Goal: Information Seeking & Learning: Check status

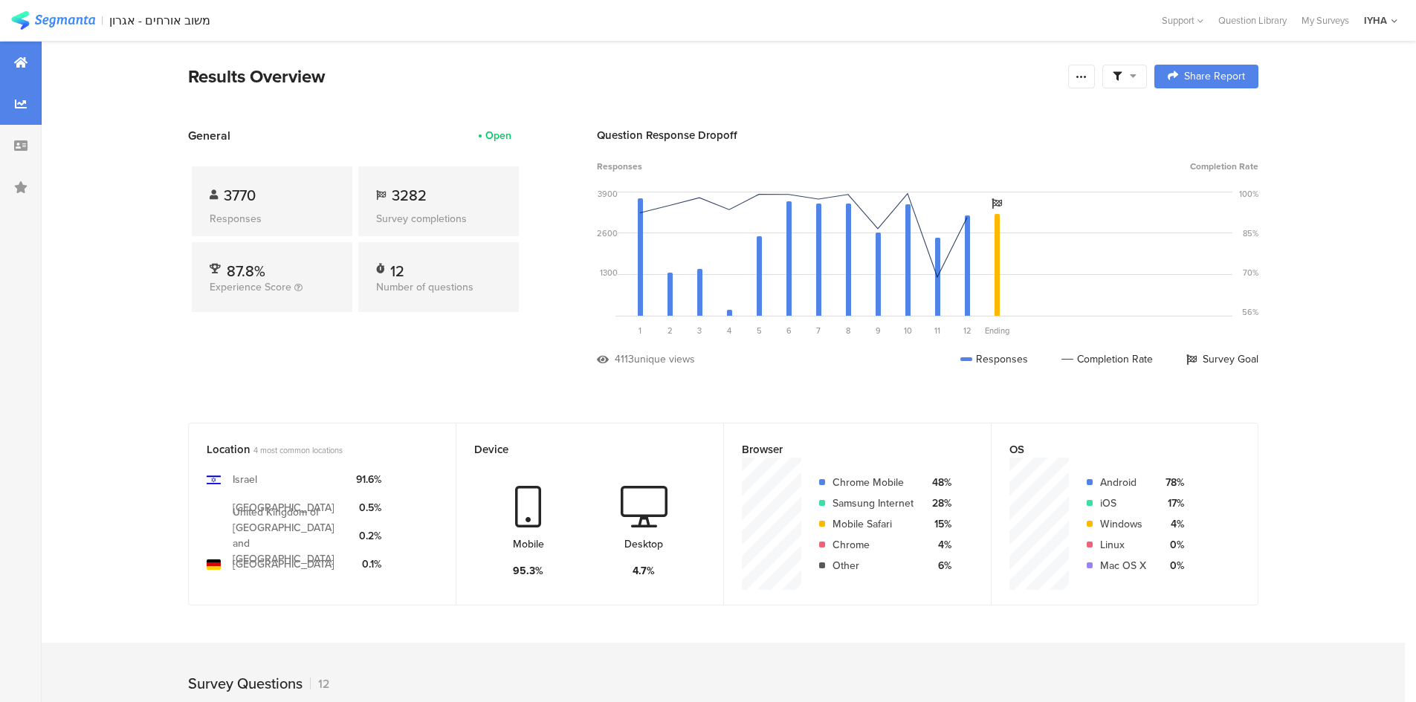
click at [12, 96] on div at bounding box center [21, 104] width 42 height 42
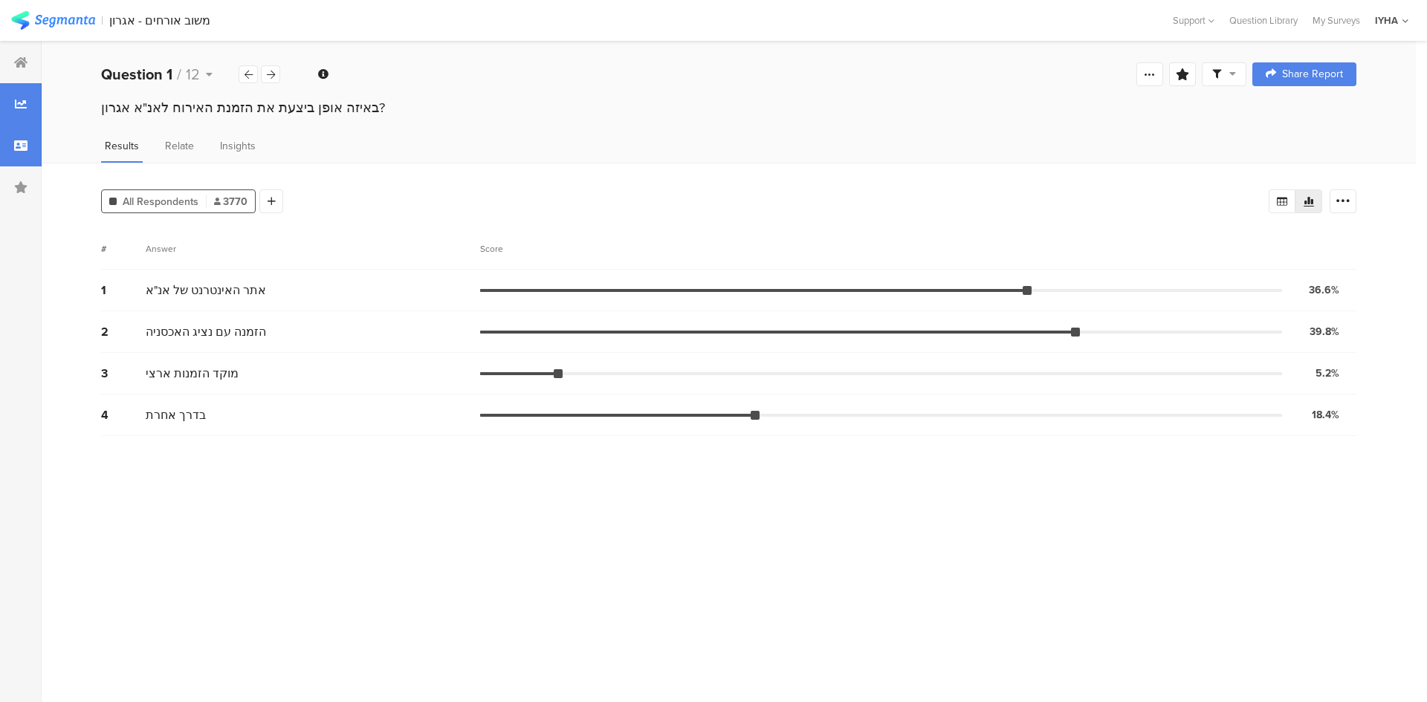
click at [28, 139] on div at bounding box center [21, 146] width 42 height 42
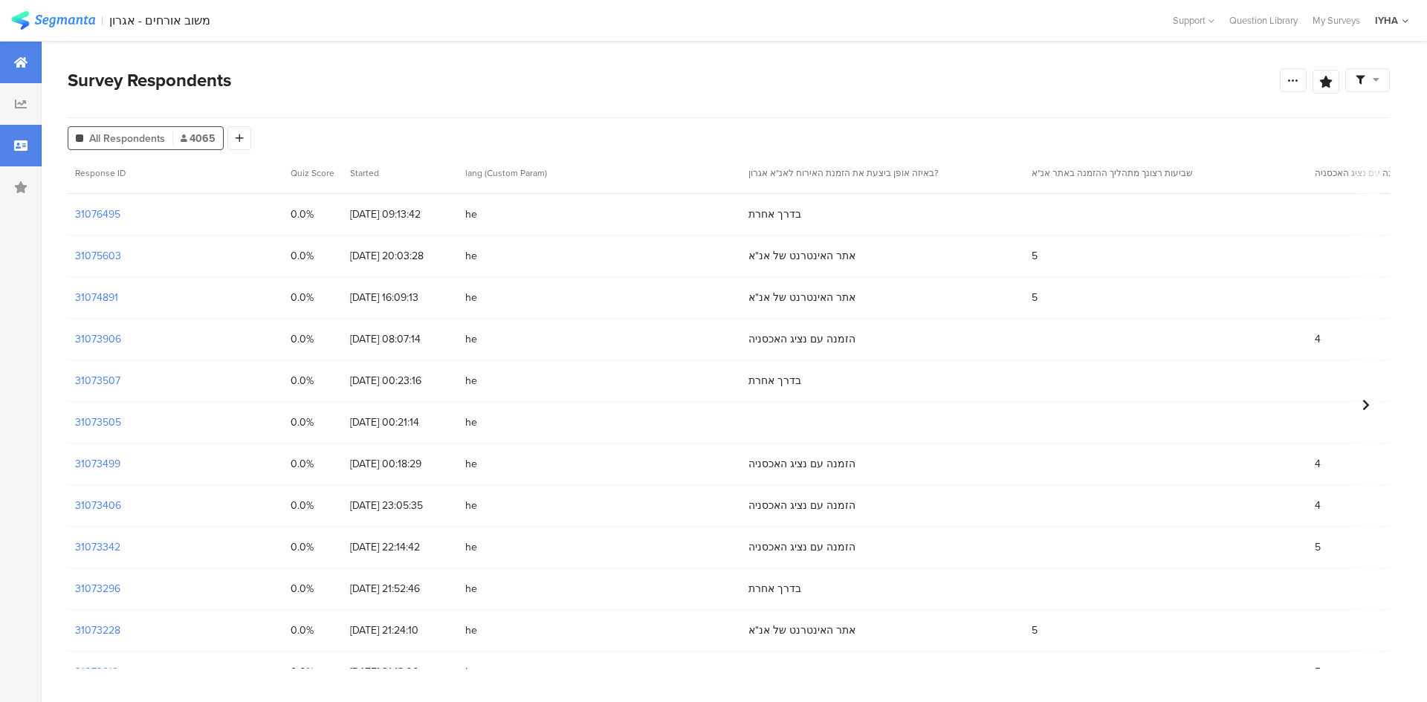
click at [32, 67] on div at bounding box center [21, 63] width 42 height 42
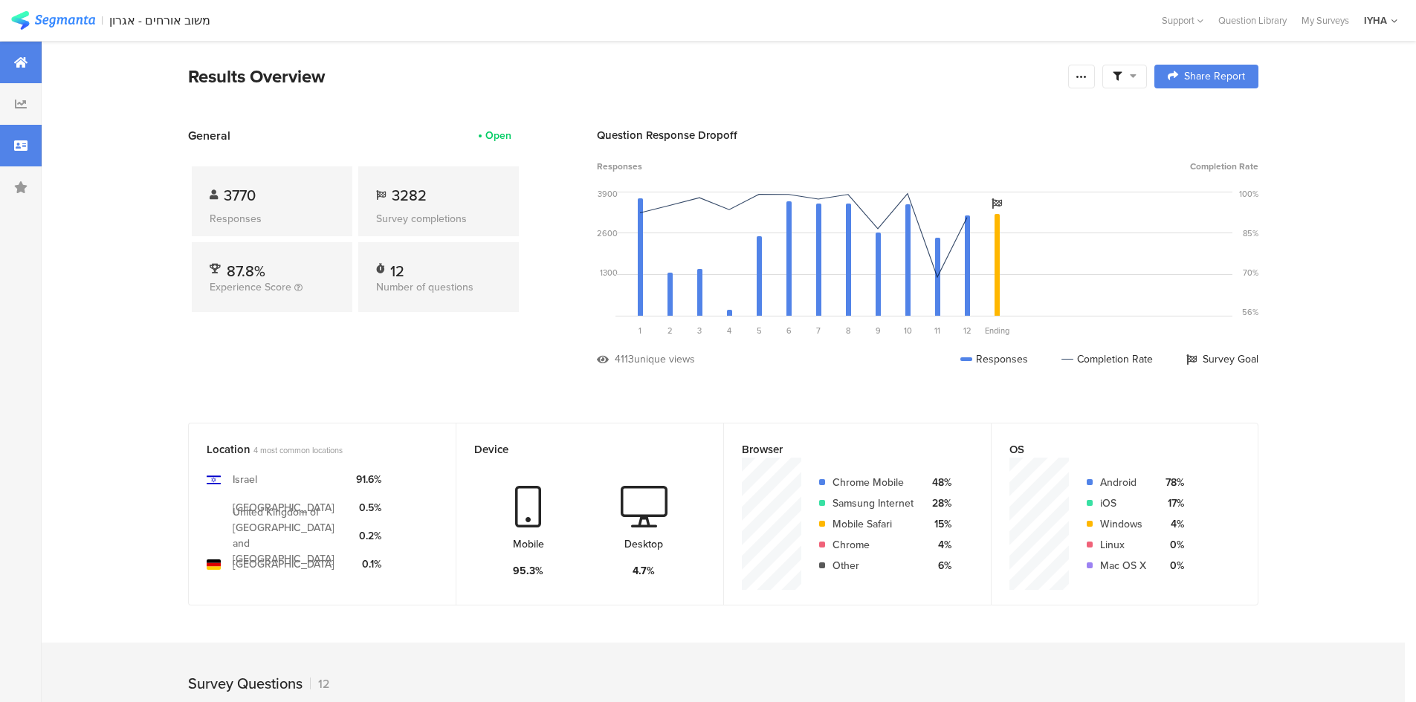
click at [19, 155] on div at bounding box center [21, 146] width 42 height 42
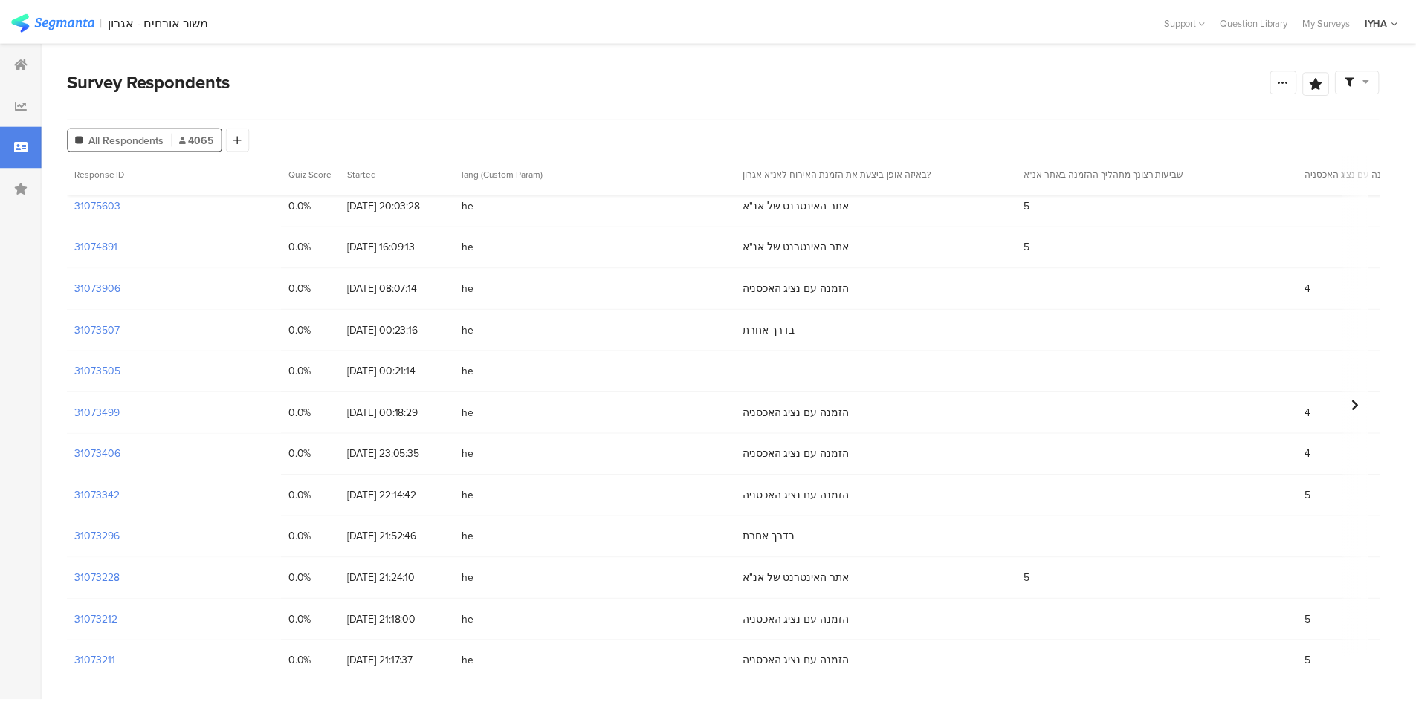
scroll to position [37, 0]
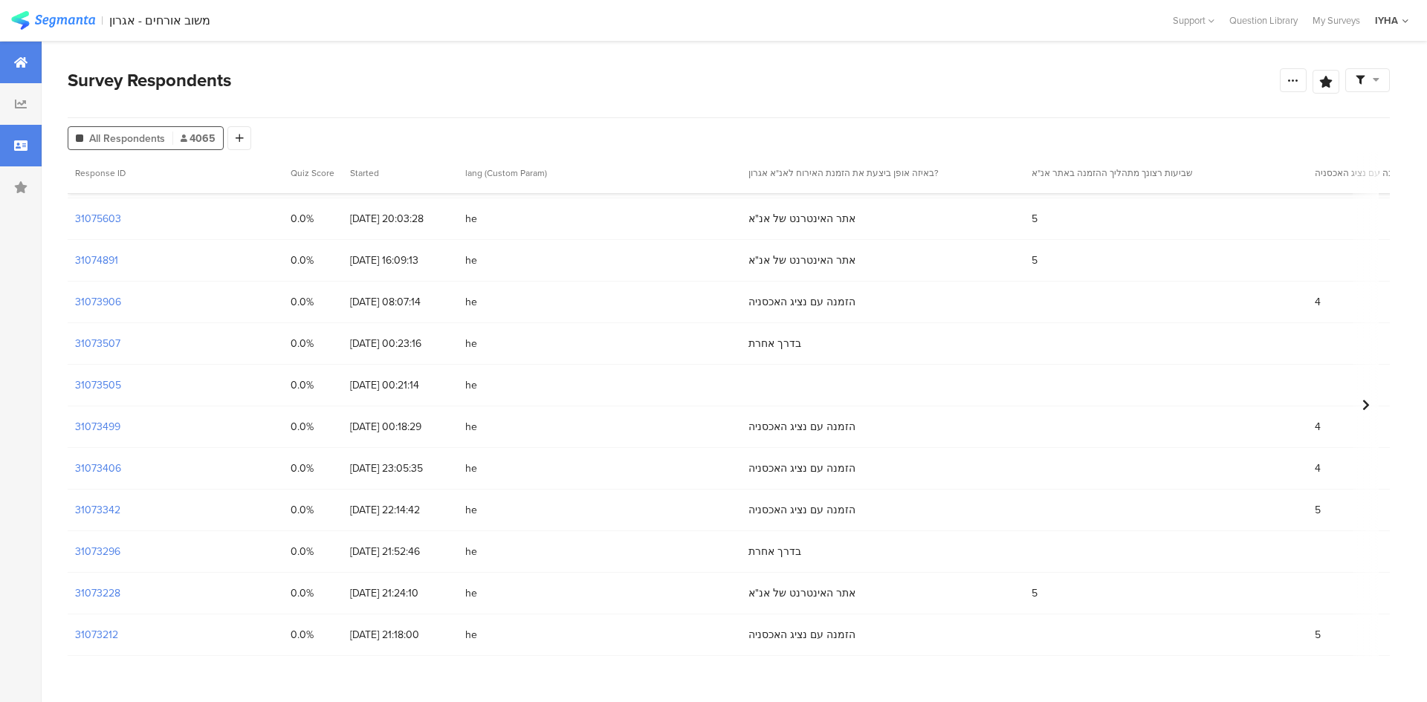
click at [22, 62] on icon at bounding box center [20, 62] width 13 height 12
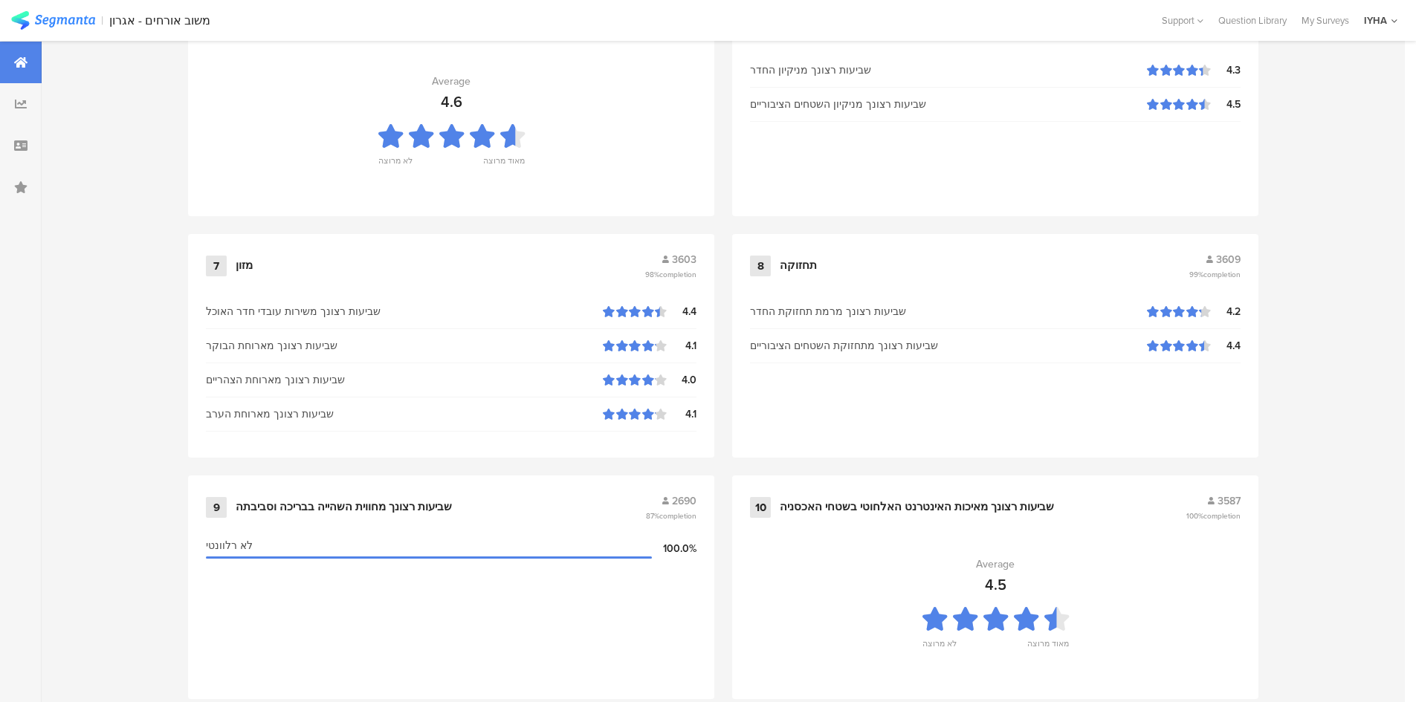
scroll to position [1477, 0]
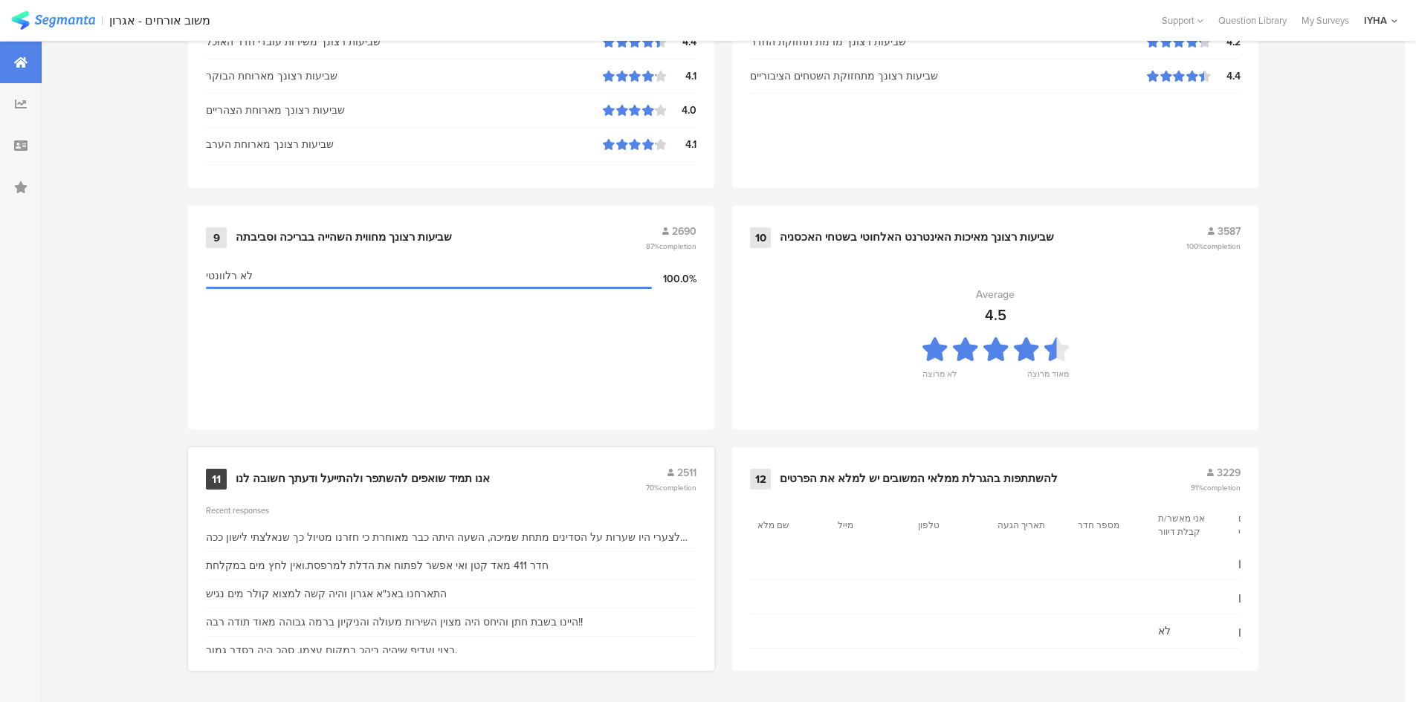
click at [414, 478] on div "אנו תמיד שואפים להשתפר ולהתייעל ודעתך חשובה לנו" at bounding box center [363, 479] width 254 height 15
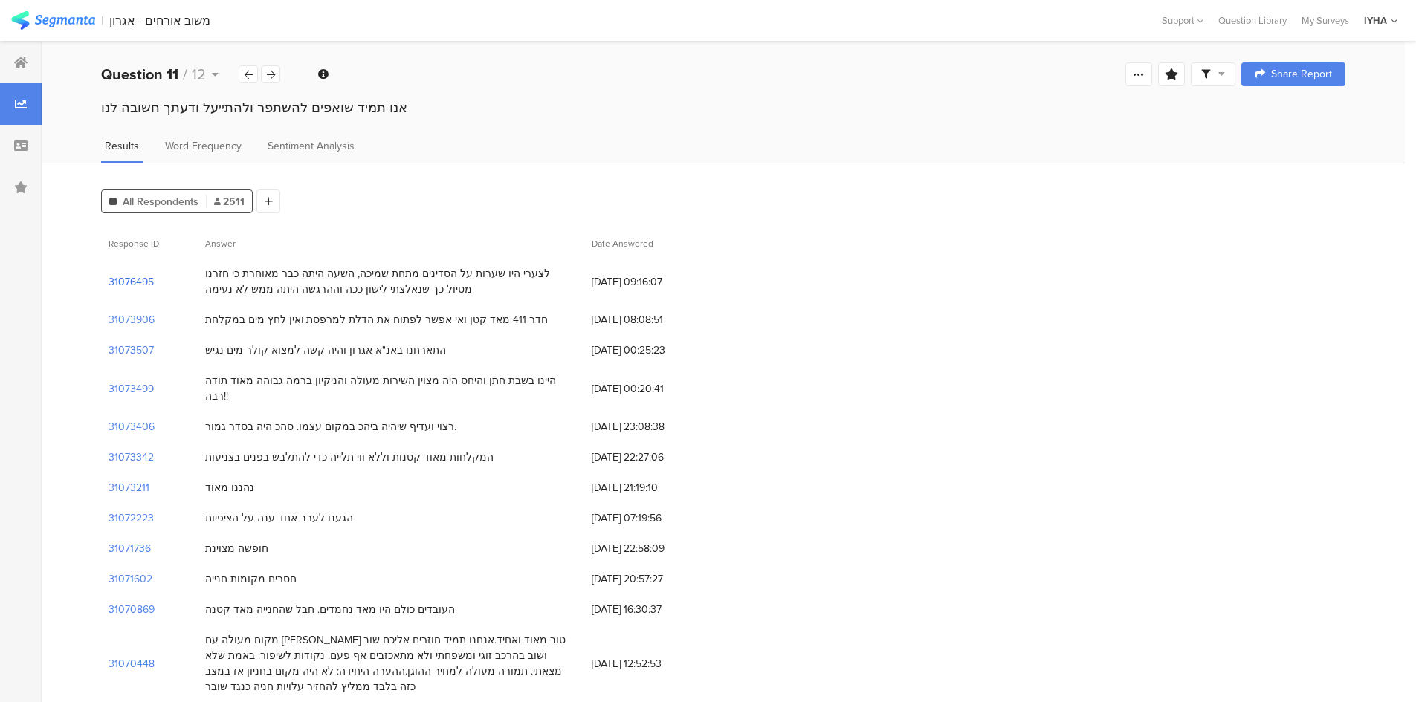
click at [123, 279] on section "31076495" at bounding box center [130, 282] width 45 height 16
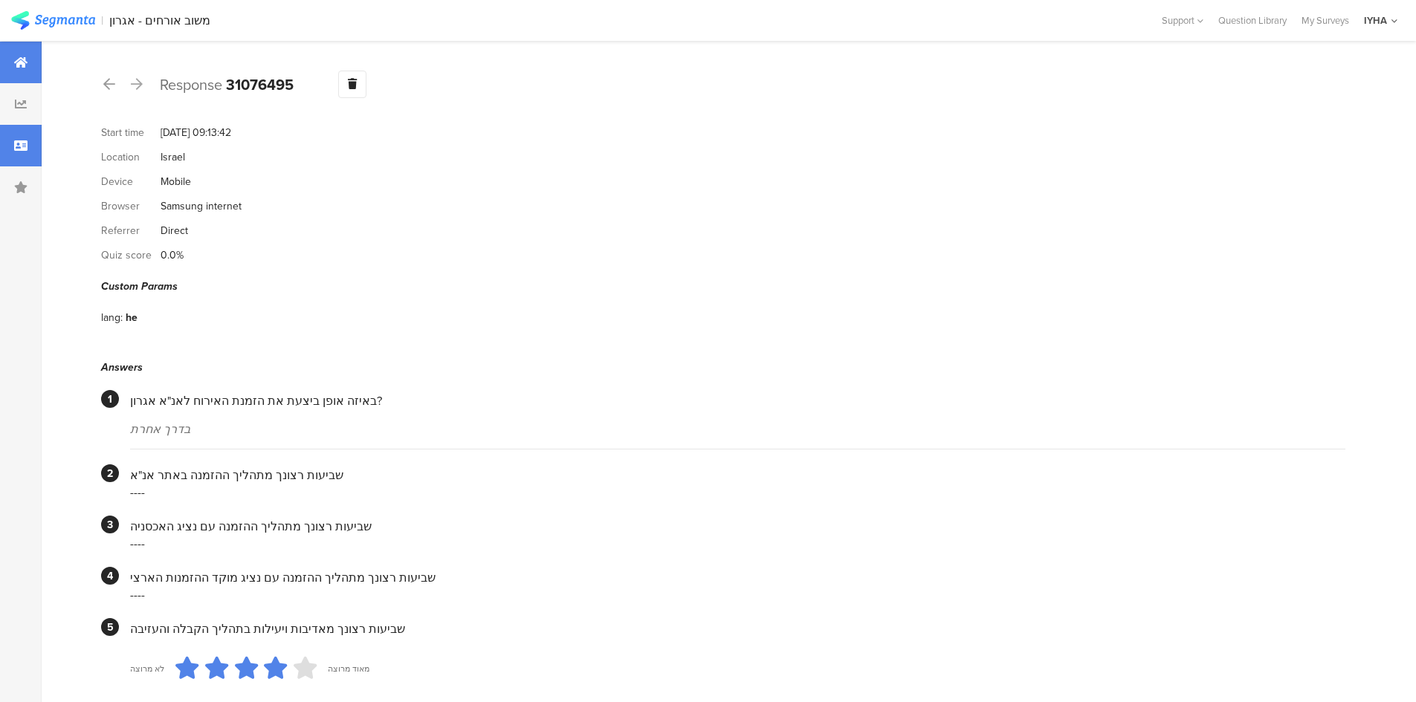
click at [5, 53] on div at bounding box center [21, 63] width 42 height 42
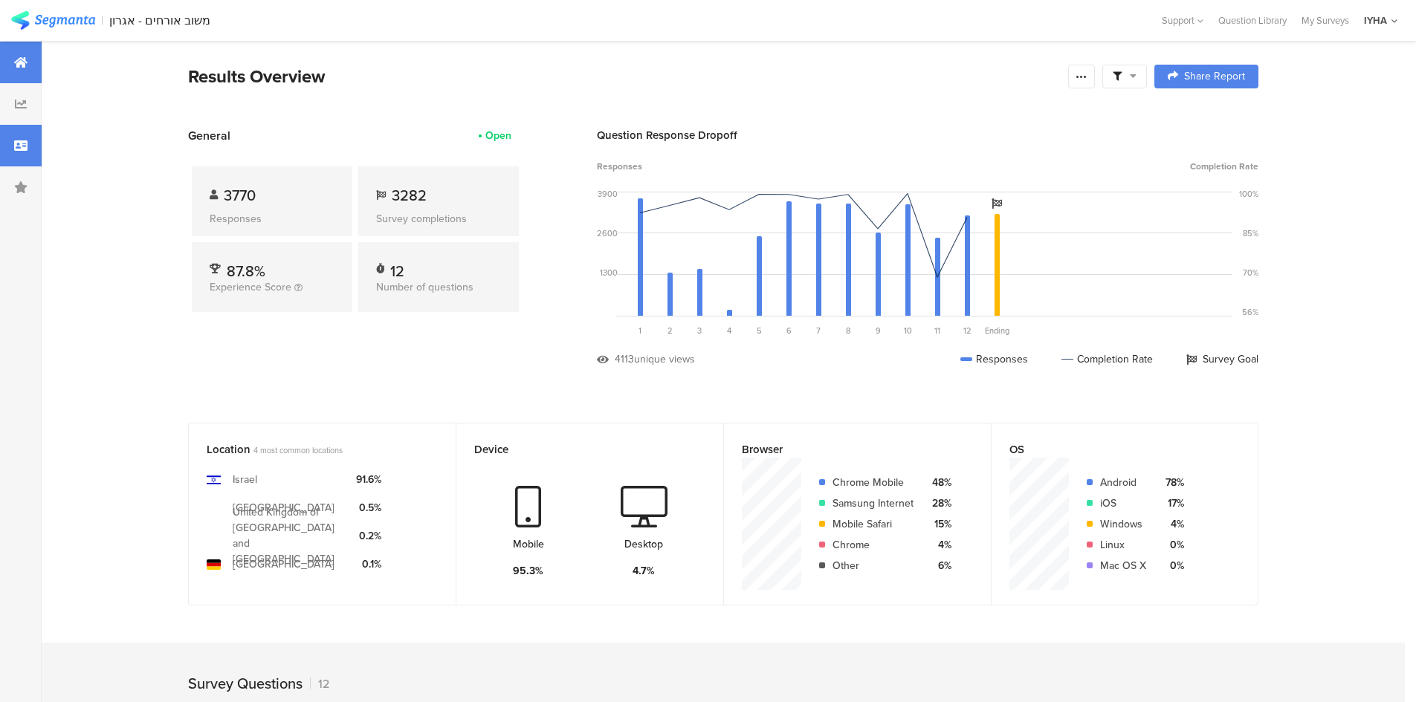
click at [30, 160] on div at bounding box center [21, 146] width 42 height 42
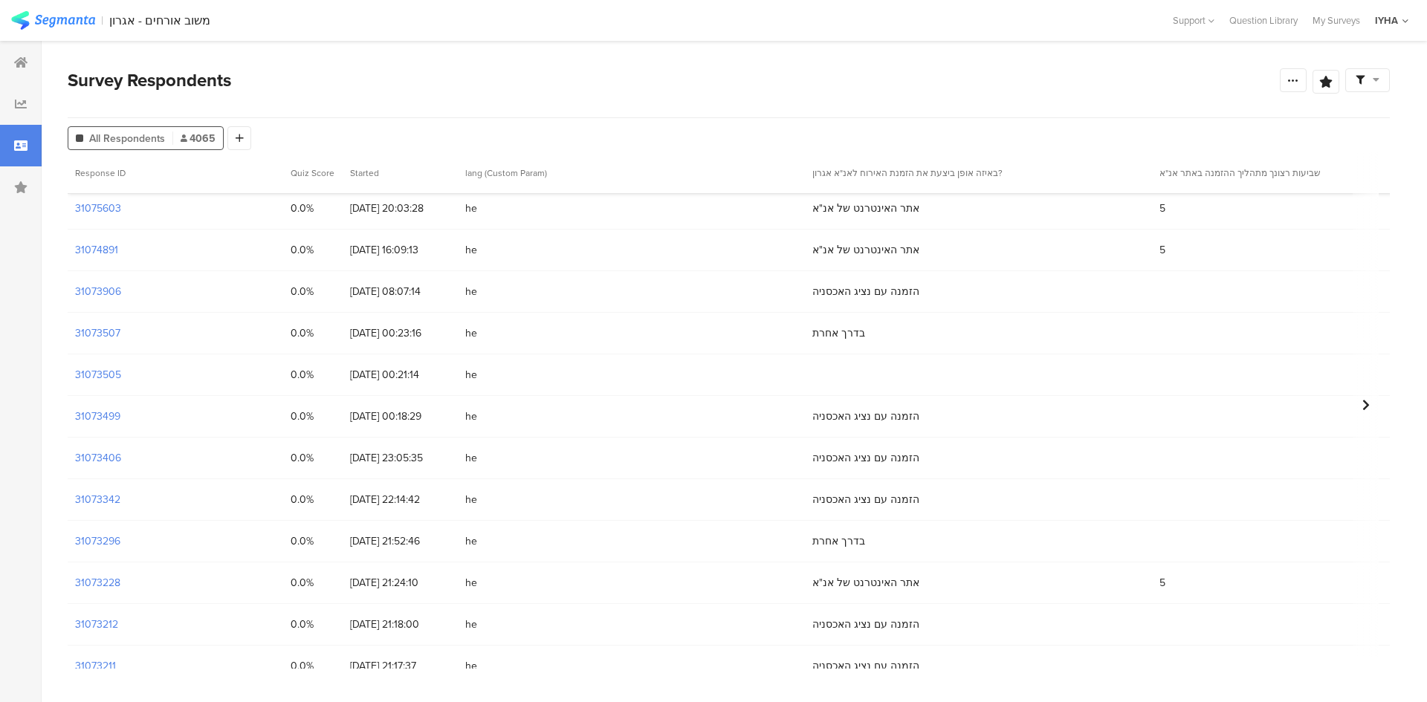
scroll to position [111, 0]
